Goal: Task Accomplishment & Management: Use online tool/utility

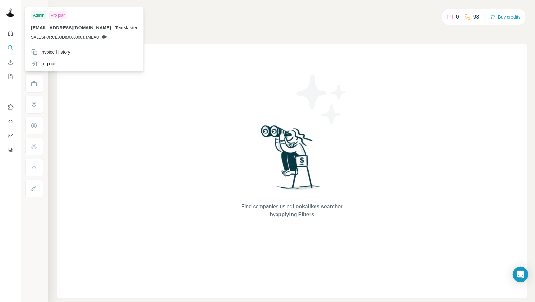
click at [15, 9] on img at bounding box center [10, 12] width 10 height 10
click at [49, 62] on div "Log out" at bounding box center [43, 64] width 25 height 7
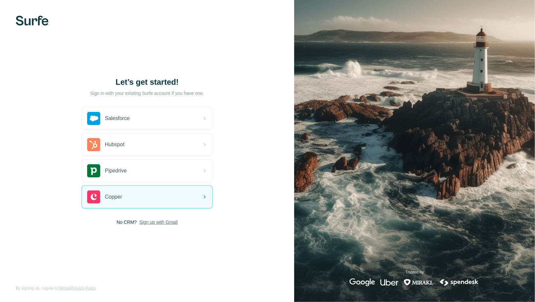
click at [154, 219] on span "Sign up with Gmail" at bounding box center [158, 222] width 38 height 7
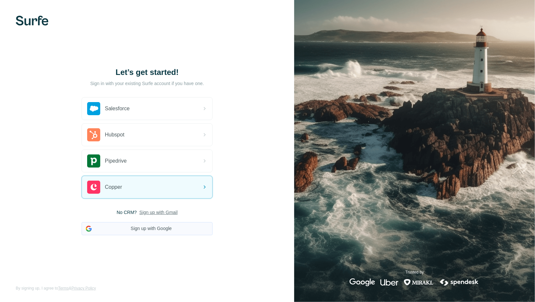
click at [136, 227] on button "Sign up with Google" at bounding box center [147, 228] width 131 height 13
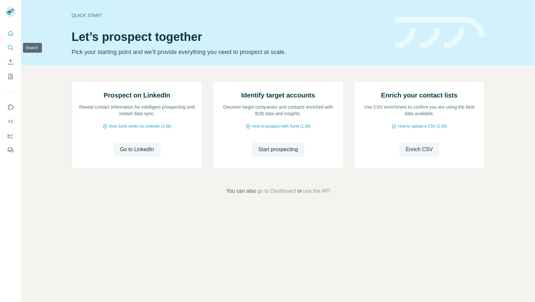
click at [7, 46] on icon "Search" at bounding box center [10, 48] width 7 height 7
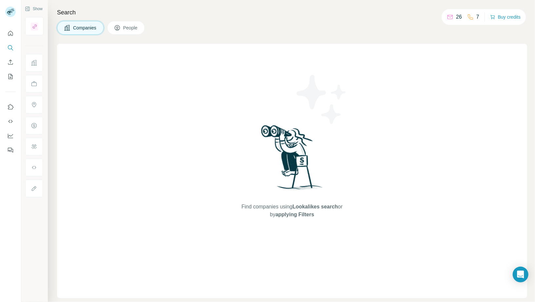
click at [452, 16] on div "26" at bounding box center [454, 17] width 15 height 8
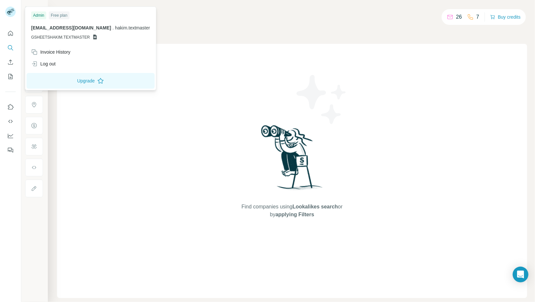
click at [16, 22] on div at bounding box center [11, 13] width 19 height 22
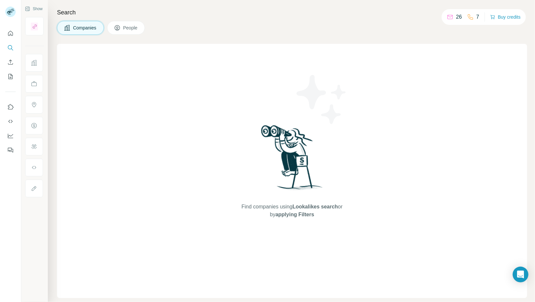
click at [13, 14] on rect at bounding box center [10, 12] width 10 height 10
click at [10, 34] on icon "Quick start" at bounding box center [10, 33] width 5 height 5
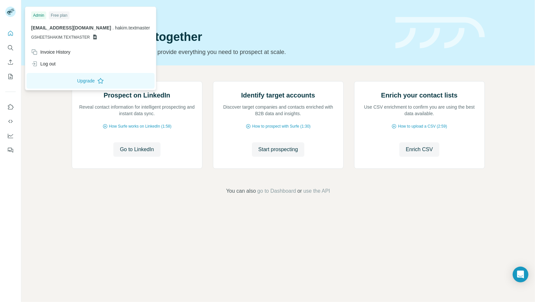
click at [58, 18] on div "Free plan" at bounding box center [59, 15] width 21 height 8
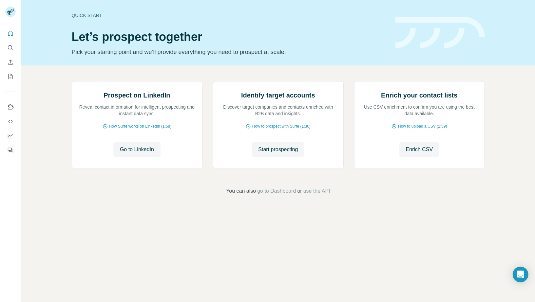
click at [227, 13] on div "Quick start" at bounding box center [230, 15] width 316 height 7
click at [12, 32] on icon "Quick start" at bounding box center [10, 33] width 5 height 5
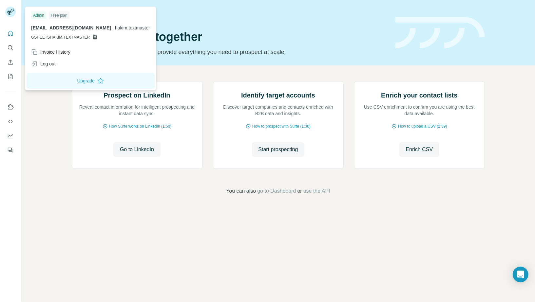
click at [10, 10] on icon at bounding box center [11, 10] width 6 height 2
click at [9, 48] on icon "Search" at bounding box center [10, 48] width 7 height 7
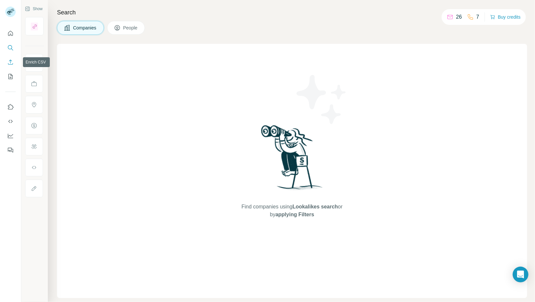
click at [10, 65] on icon "Enrich CSV" at bounding box center [10, 62] width 7 height 7
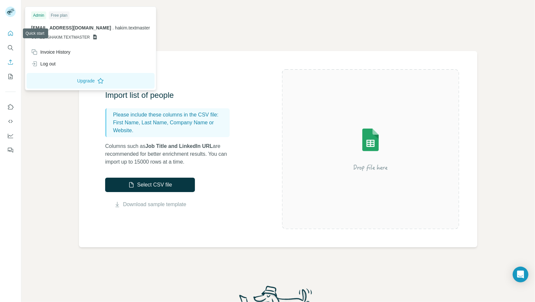
click at [11, 33] on icon "Quick start" at bounding box center [10, 33] width 7 height 7
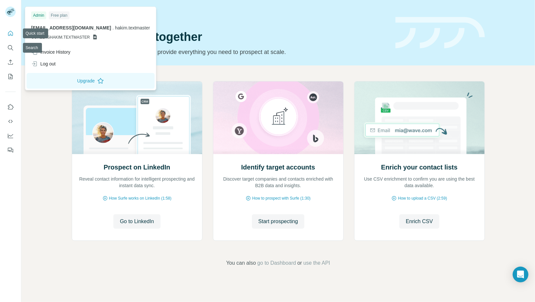
click at [11, 13] on rect at bounding box center [10, 12] width 10 height 10
click at [52, 65] on div "Log out" at bounding box center [43, 64] width 25 height 7
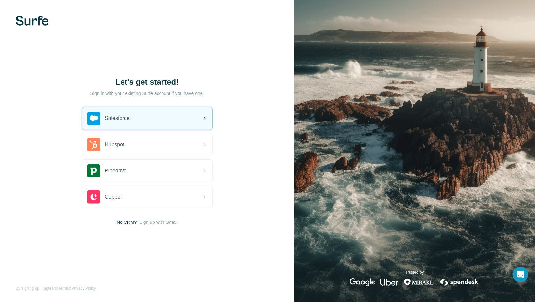
click at [162, 117] on div "Salesforce" at bounding box center [147, 118] width 130 height 22
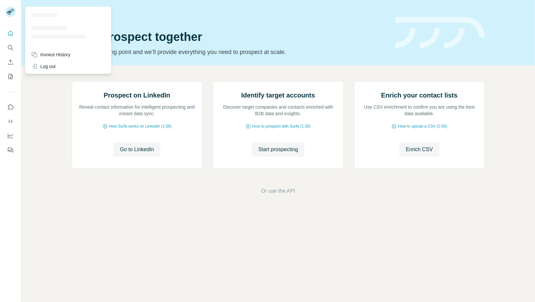
click at [16, 10] on div at bounding box center [11, 13] width 19 height 22
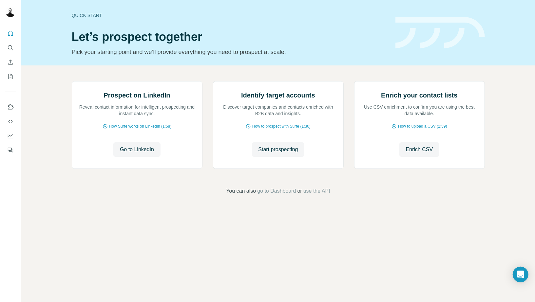
click at [15, 10] on img at bounding box center [10, 12] width 10 height 10
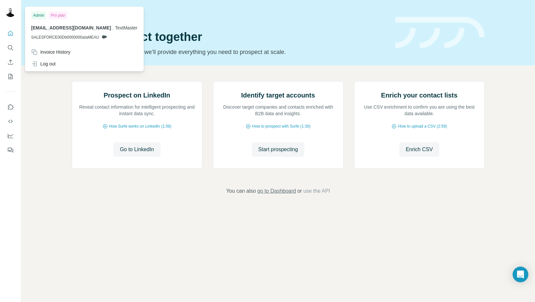
click at [285, 195] on span "go to Dashboard" at bounding box center [276, 191] width 39 height 8
click at [11, 13] on img at bounding box center [10, 12] width 10 height 10
click at [276, 195] on span "go to Dashboard" at bounding box center [276, 191] width 39 height 8
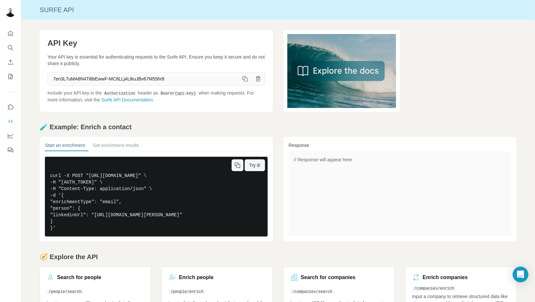
scroll to position [34, 0]
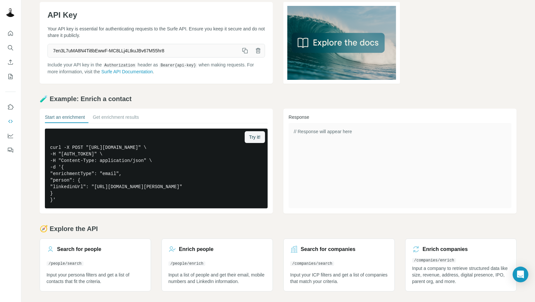
scroll to position [28, 0]
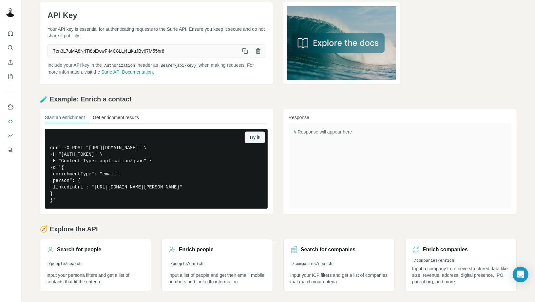
click at [139, 120] on button "Get enrichment results" at bounding box center [116, 118] width 46 height 9
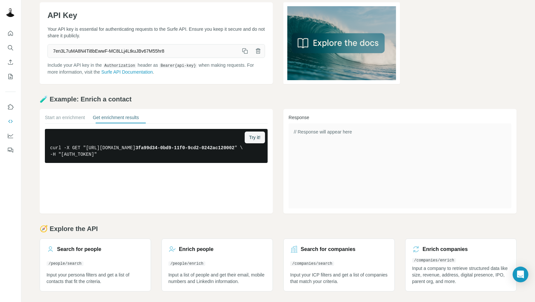
scroll to position [27, 0]
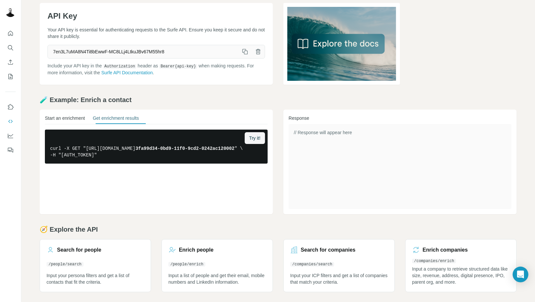
click at [80, 118] on button "Start an enrichment" at bounding box center [65, 119] width 40 height 9
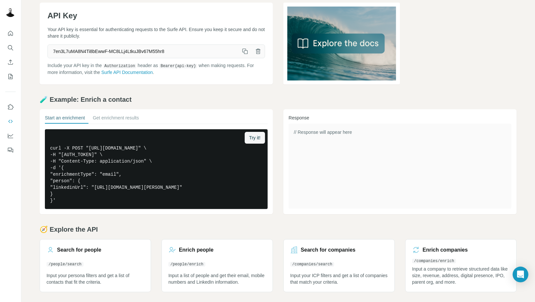
scroll to position [34, 0]
